Goal: Communication & Community: Share content

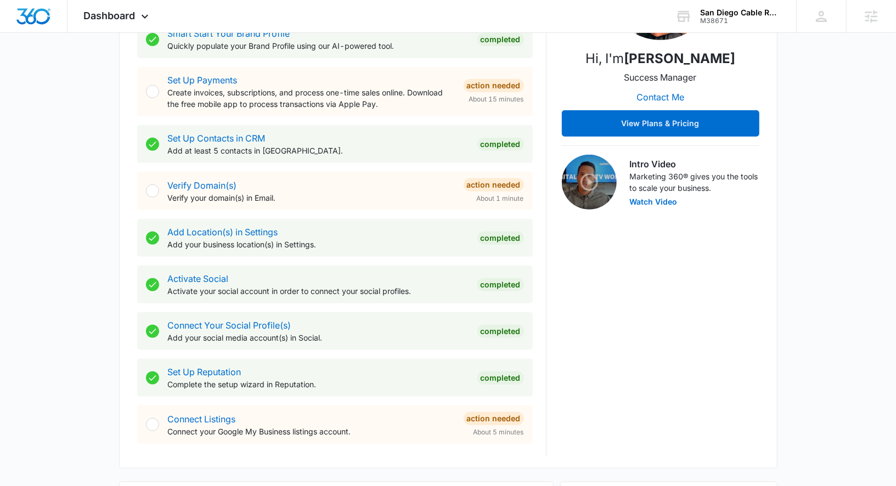
scroll to position [473, 0]
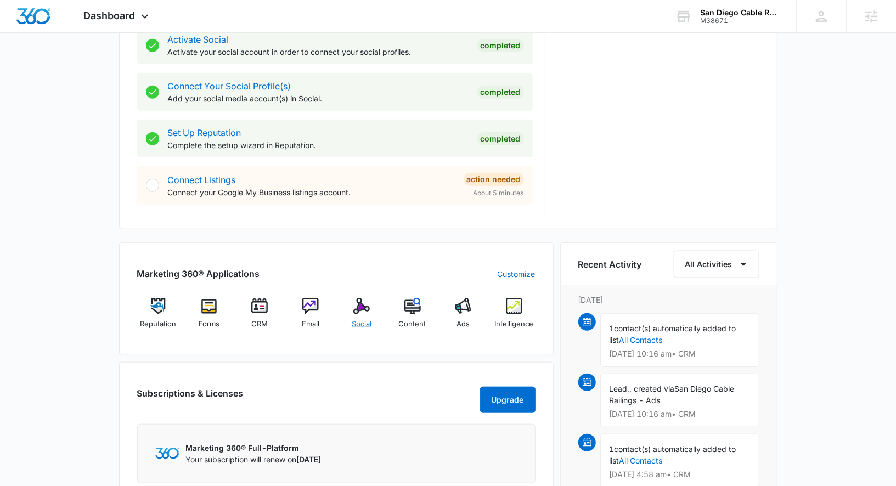
click at [371, 301] on div "Social" at bounding box center [362, 317] width 42 height 39
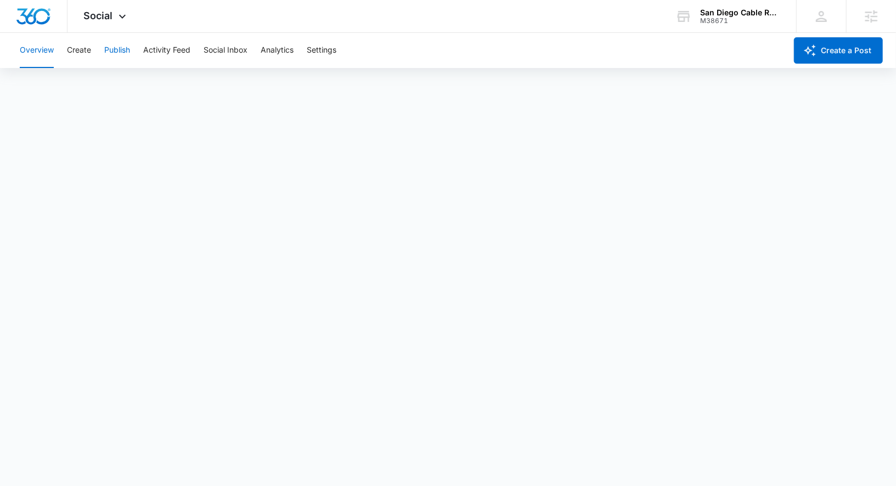
click at [127, 56] on button "Publish" at bounding box center [117, 50] width 26 height 35
click at [66, 48] on div "Overview Create Publish Activity Feed Social Inbox Analytics Settings" at bounding box center [399, 50] width 773 height 35
click at [78, 52] on button "Create" at bounding box center [79, 50] width 24 height 35
click at [108, 91] on button "Approvals" at bounding box center [107, 84] width 37 height 31
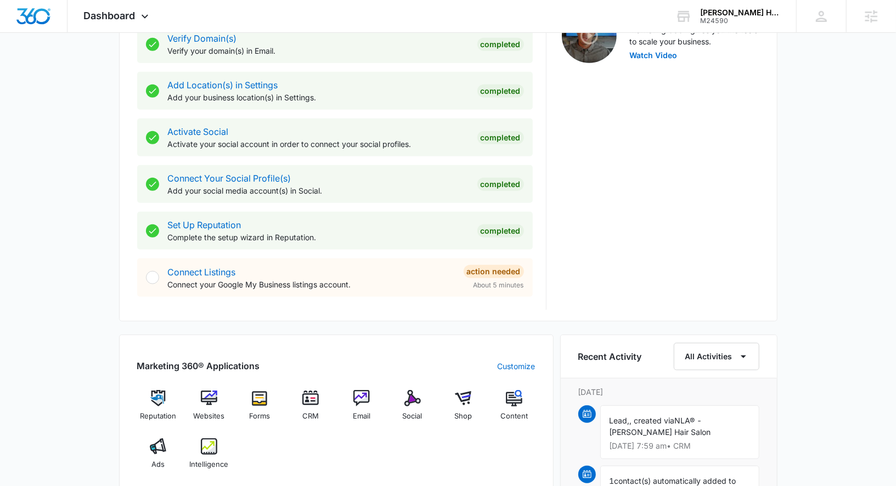
scroll to position [428, 0]
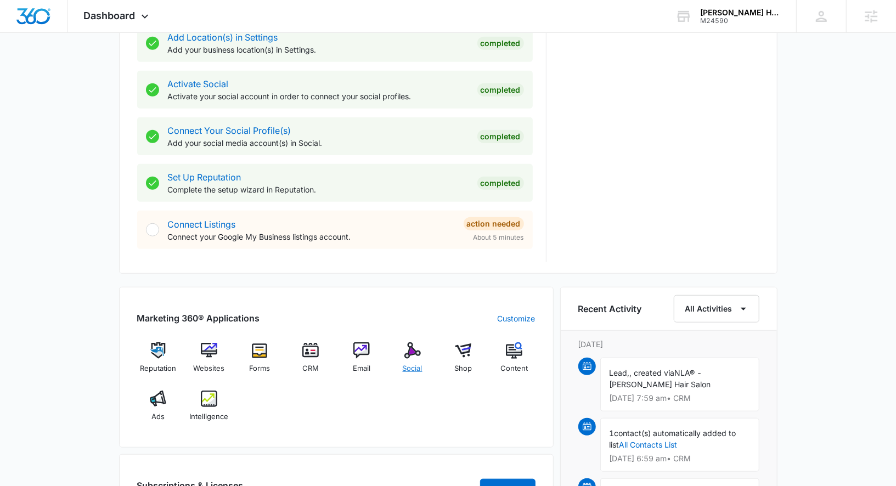
click at [409, 348] on img at bounding box center [412, 350] width 16 height 16
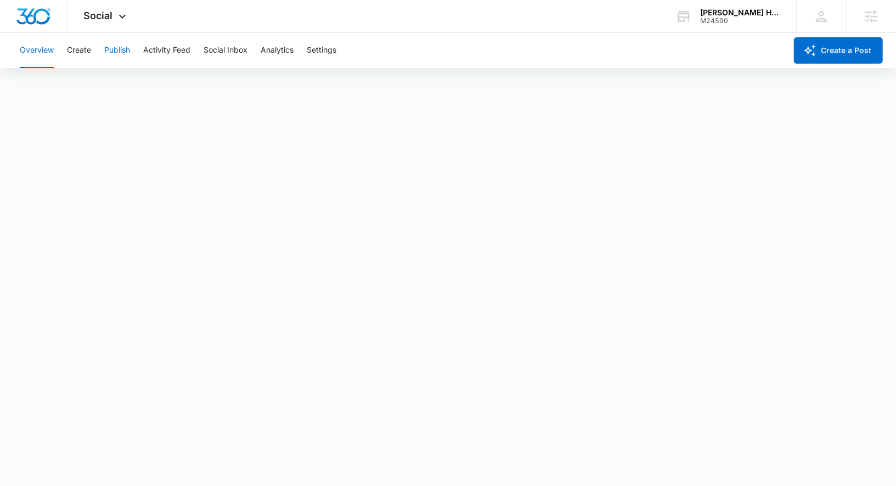
click at [125, 51] on button "Publish" at bounding box center [117, 50] width 26 height 35
click at [94, 47] on div "Overview Create Publish Activity Feed Social Inbox Analytics Settings" at bounding box center [399, 50] width 773 height 35
click at [81, 53] on button "Create" at bounding box center [79, 50] width 24 height 35
click at [101, 88] on button "Approvals" at bounding box center [107, 84] width 37 height 31
click at [68, 82] on button "Content Library" at bounding box center [48, 84] width 56 height 31
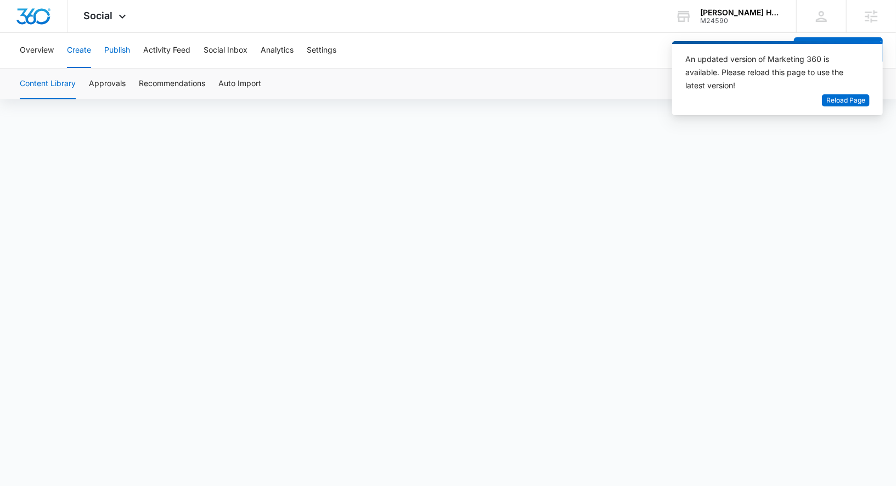
click at [116, 52] on button "Publish" at bounding box center [117, 50] width 26 height 35
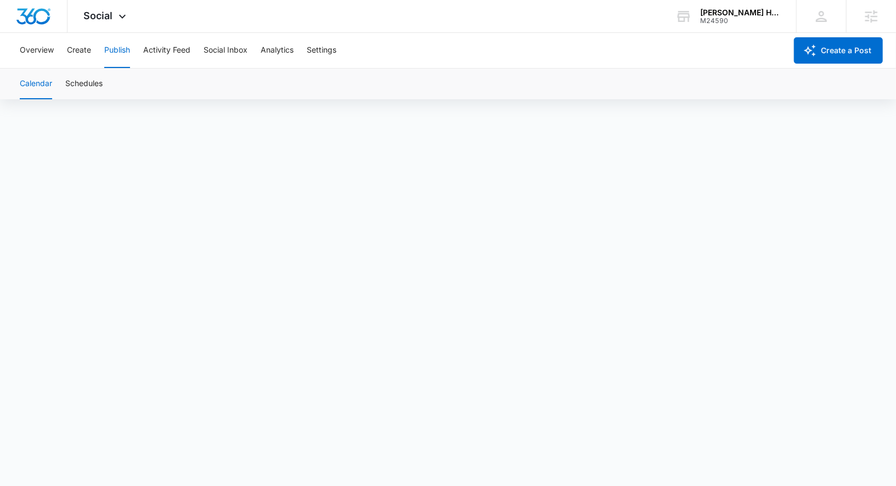
scroll to position [8, 0]
